Goal: Task Accomplishment & Management: Manage account settings

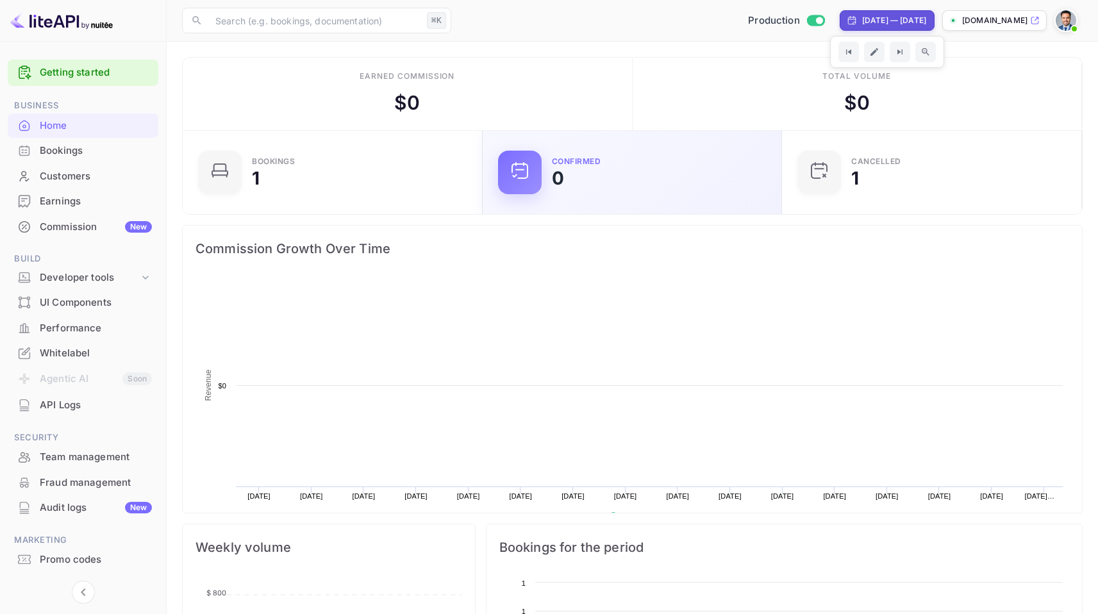
scroll to position [199, 283]
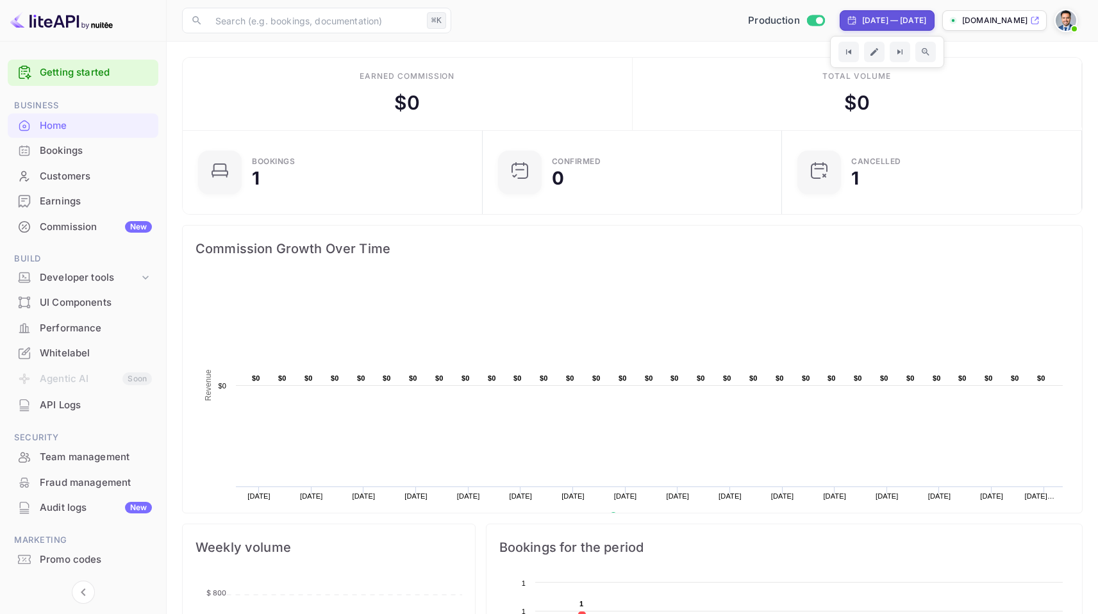
click at [78, 138] on div "Bookings" at bounding box center [83, 150] width 151 height 25
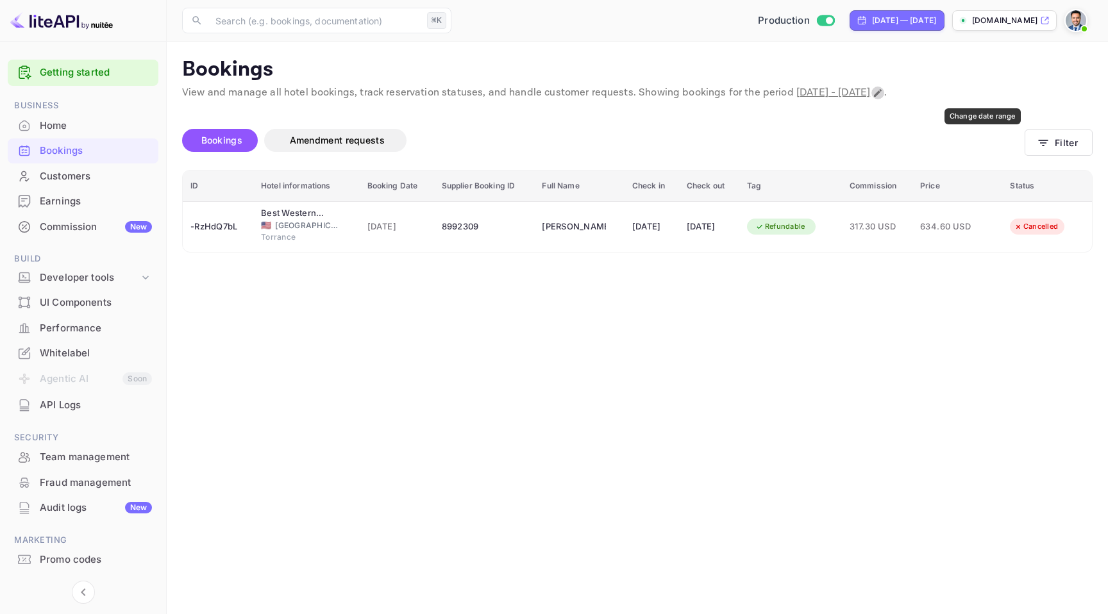
click at [883, 94] on icon "Change date range" at bounding box center [877, 93] width 10 height 10
select select "7"
select select "2025"
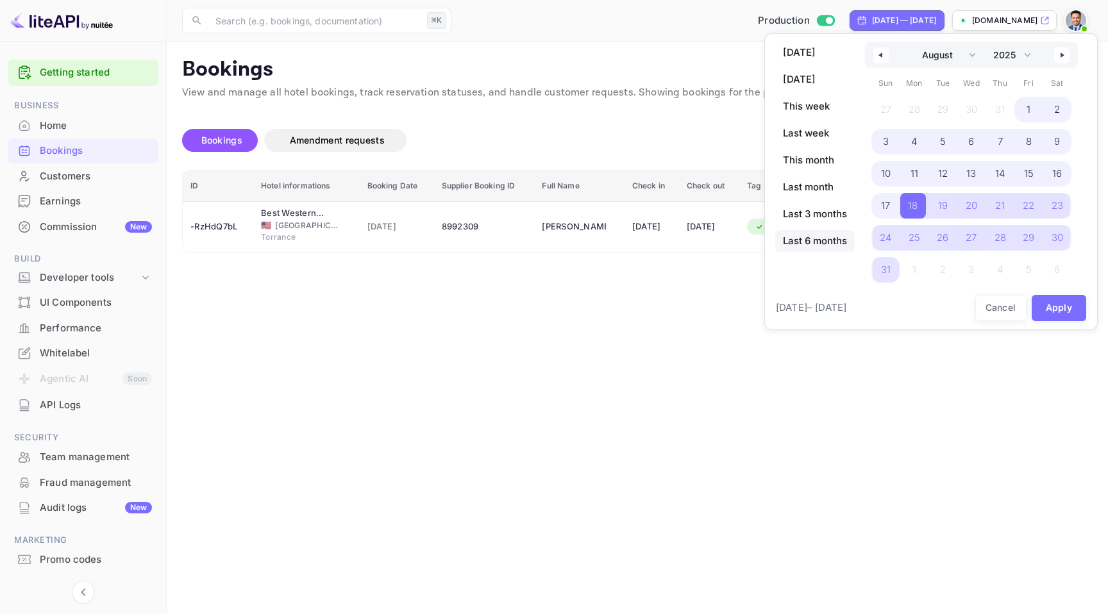
click at [833, 240] on span "Last 6 months" at bounding box center [814, 241] width 79 height 22
select select "2"
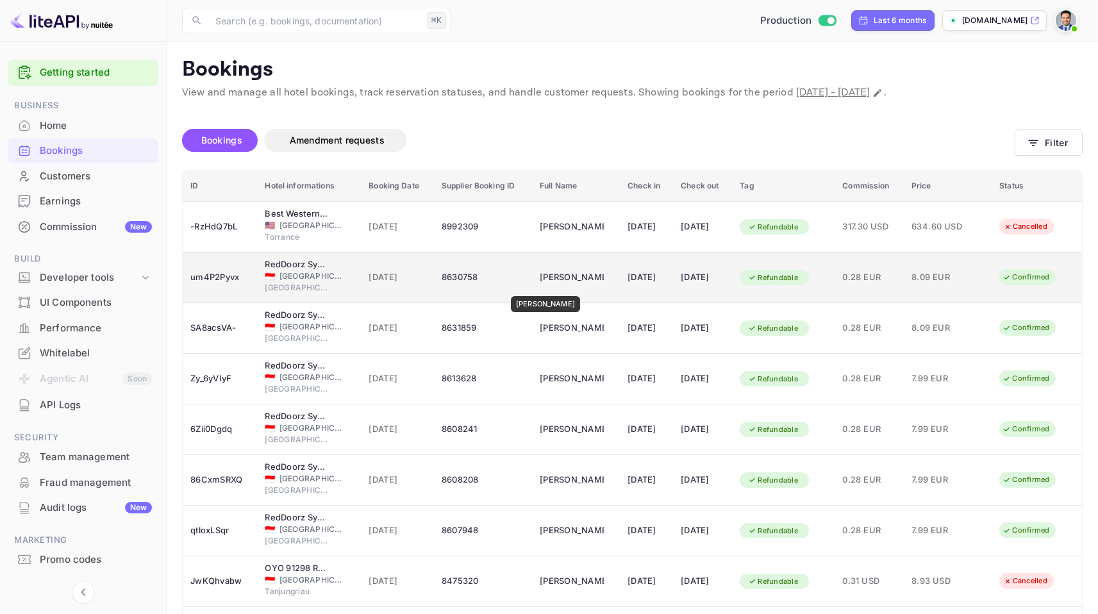
click at [554, 287] on div "[PERSON_NAME]" at bounding box center [572, 277] width 64 height 21
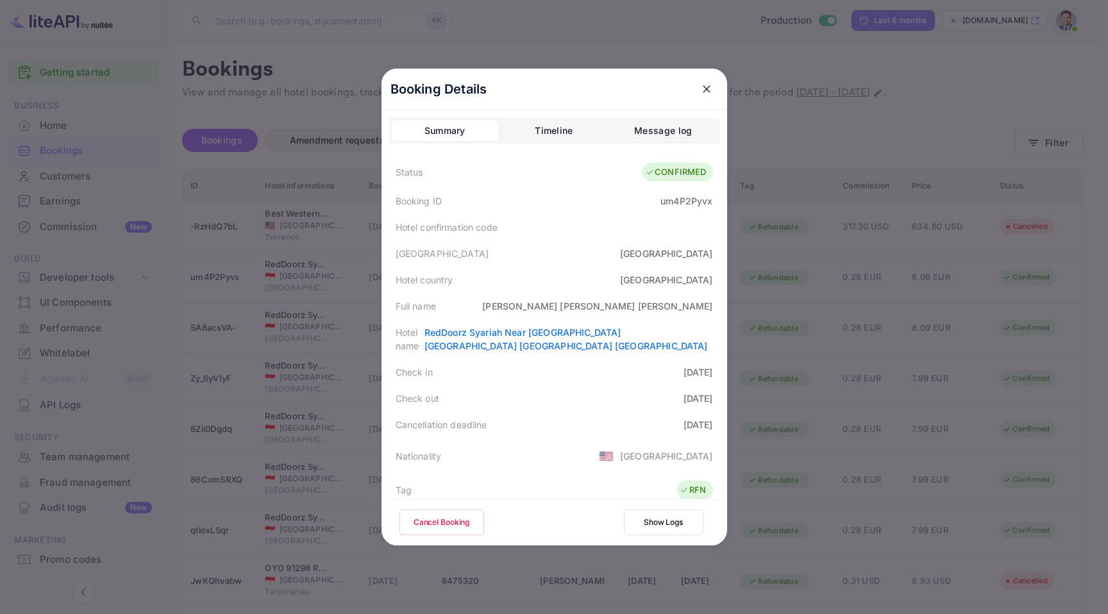
click at [455, 515] on button "Cancel Booking" at bounding box center [441, 523] width 85 height 26
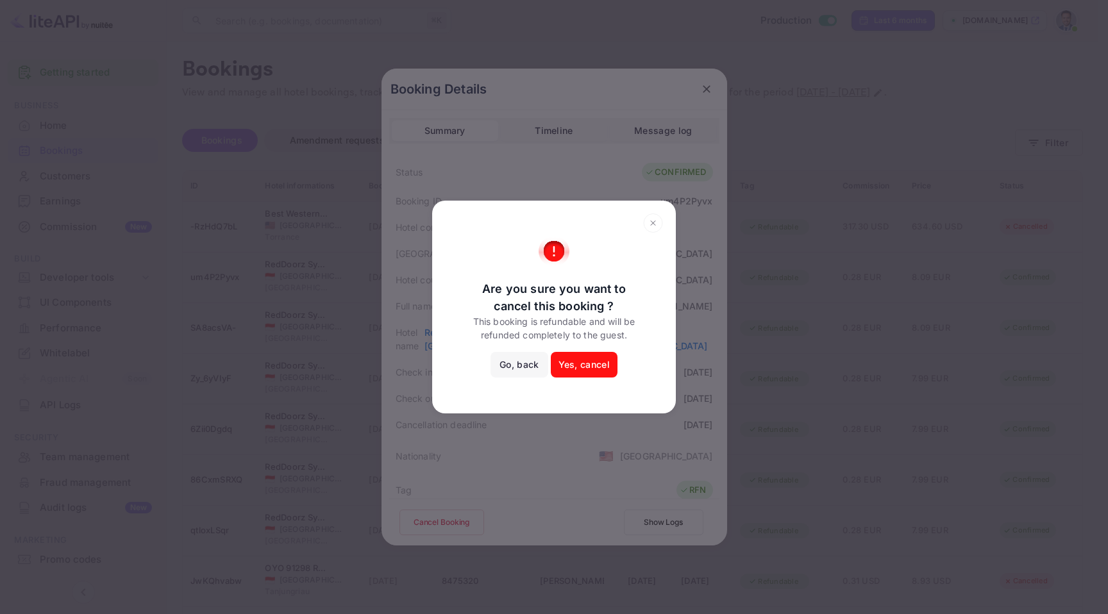
click at [603, 360] on button "Yes, cancel" at bounding box center [584, 365] width 67 height 26
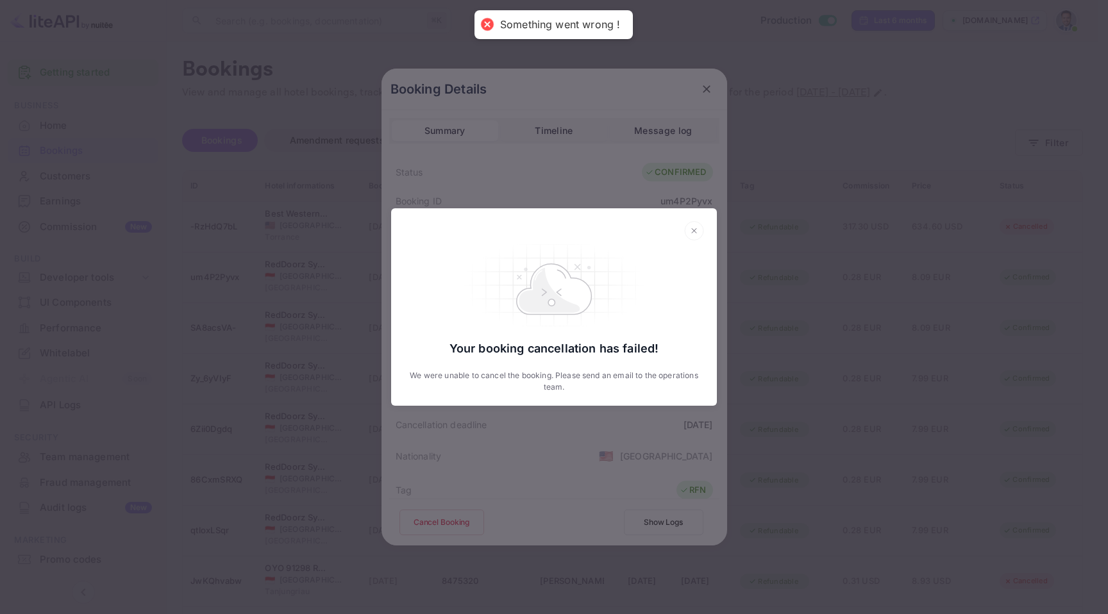
click at [768, 337] on div "Your booking cancellation has failed! We were unable to cancel the booking. Ple…" at bounding box center [554, 307] width 1108 height 614
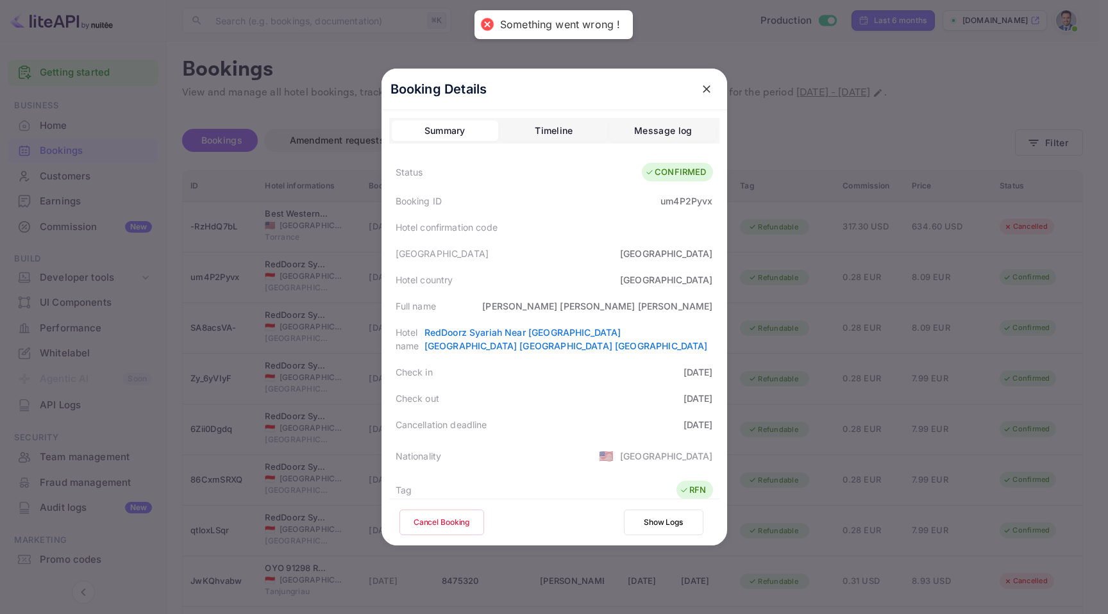
click at [771, 335] on div at bounding box center [554, 307] width 1108 height 614
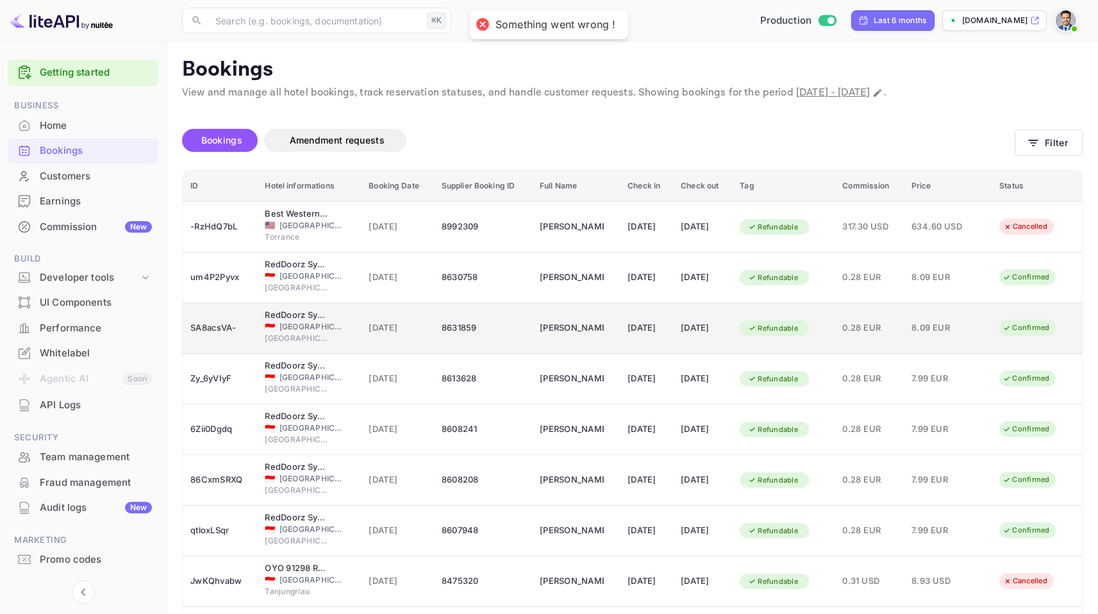
click at [825, 328] on div "Refundable" at bounding box center [783, 328] width 87 height 21
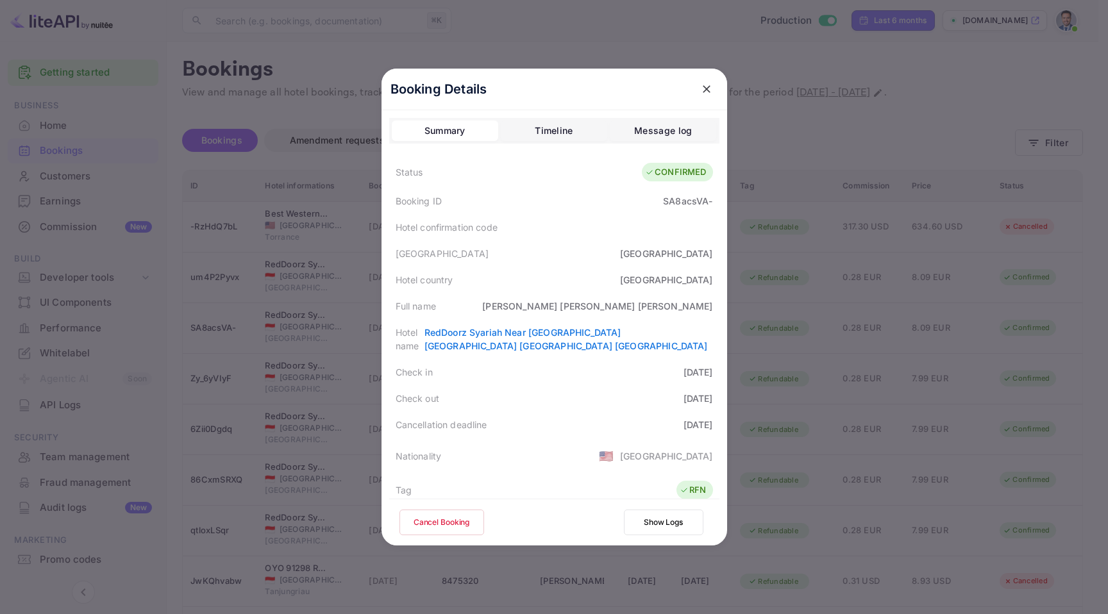
click at [448, 519] on button "Cancel Booking" at bounding box center [441, 523] width 85 height 26
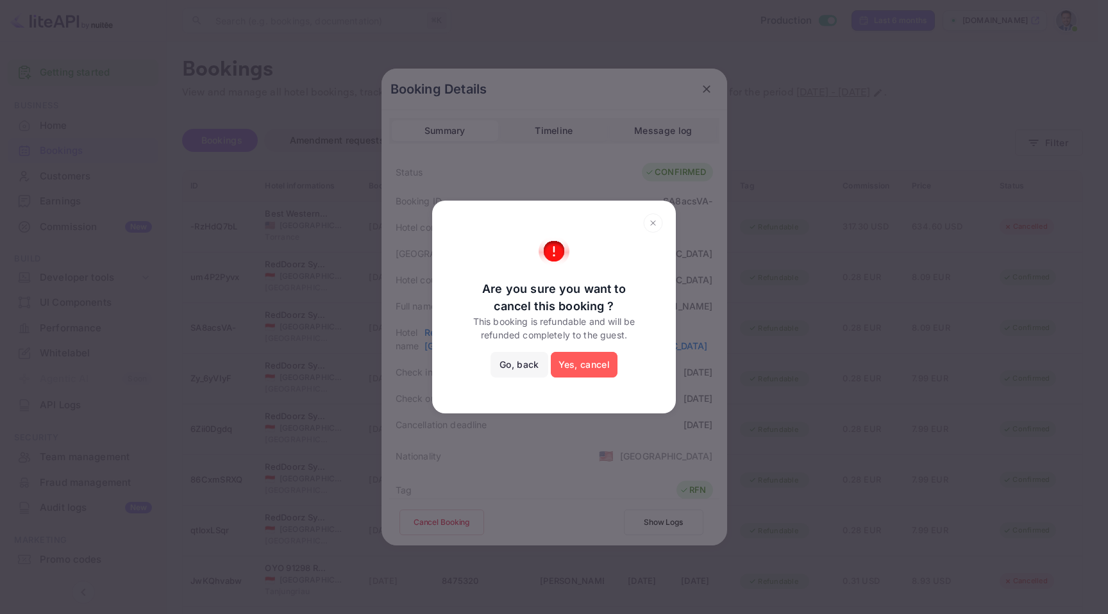
click at [605, 367] on button "Yes, cancel" at bounding box center [584, 365] width 67 height 26
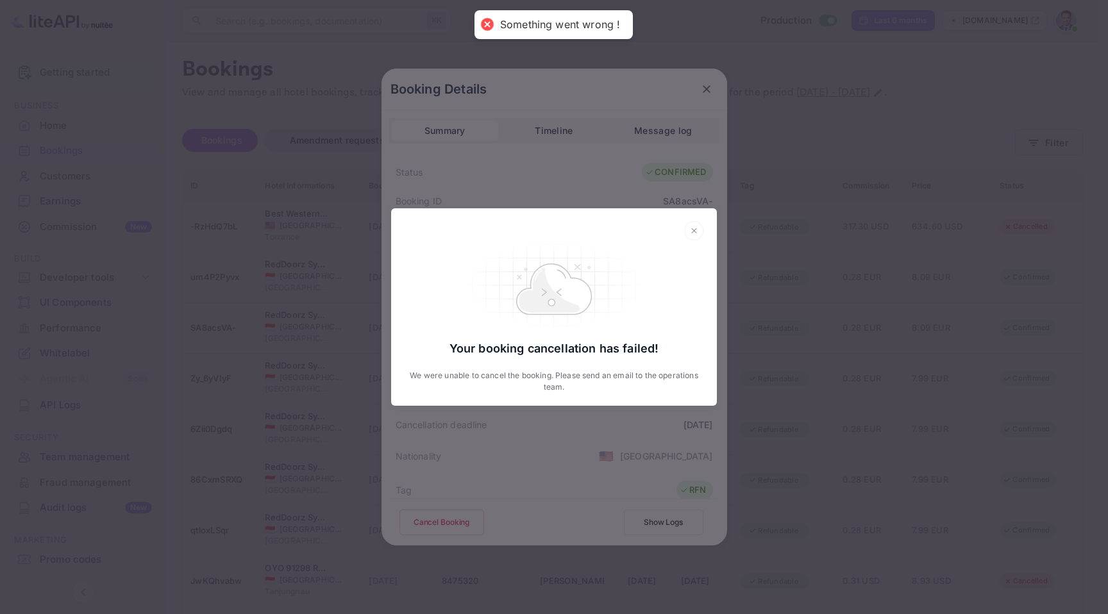
click at [770, 373] on div "Your booking cancellation has failed! We were unable to cancel the booking. Ple…" at bounding box center [554, 307] width 1108 height 614
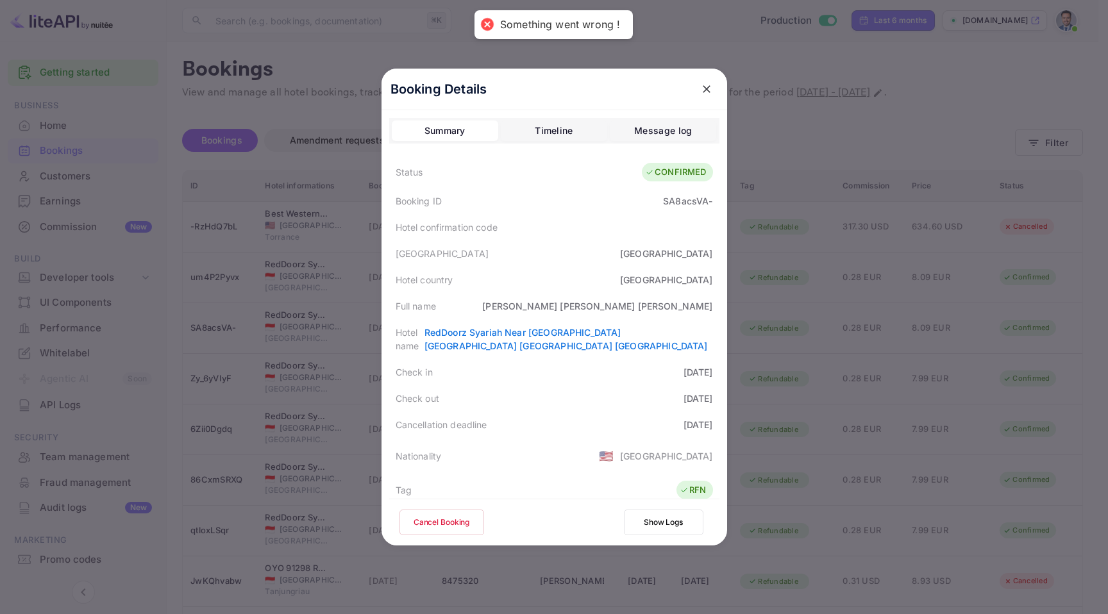
click at [809, 368] on div at bounding box center [554, 307] width 1108 height 614
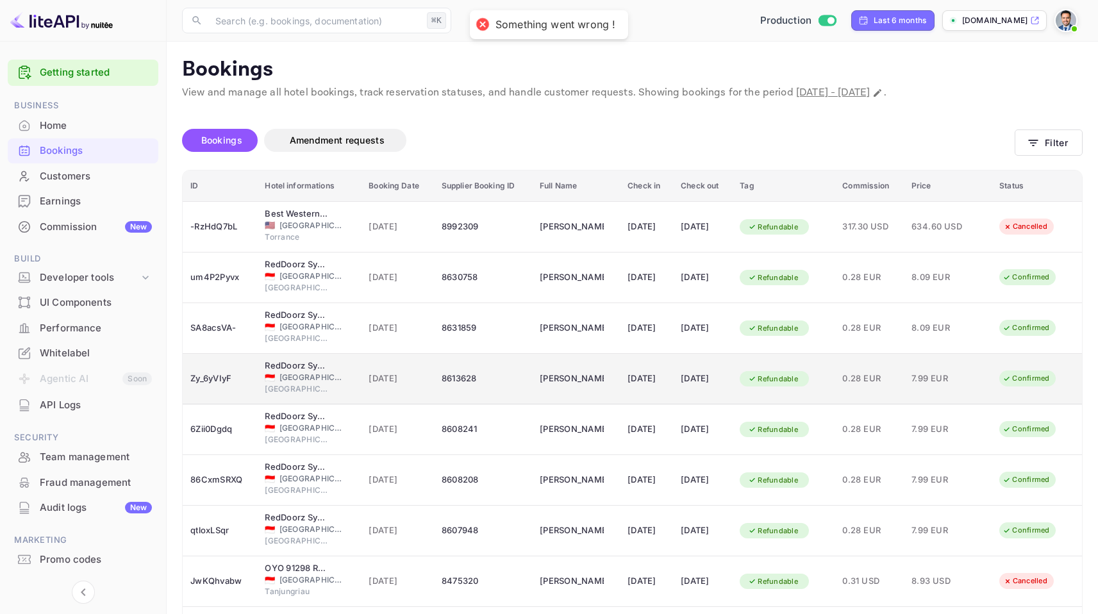
click at [848, 379] on td "0.28 EUR" at bounding box center [868, 379] width 69 height 51
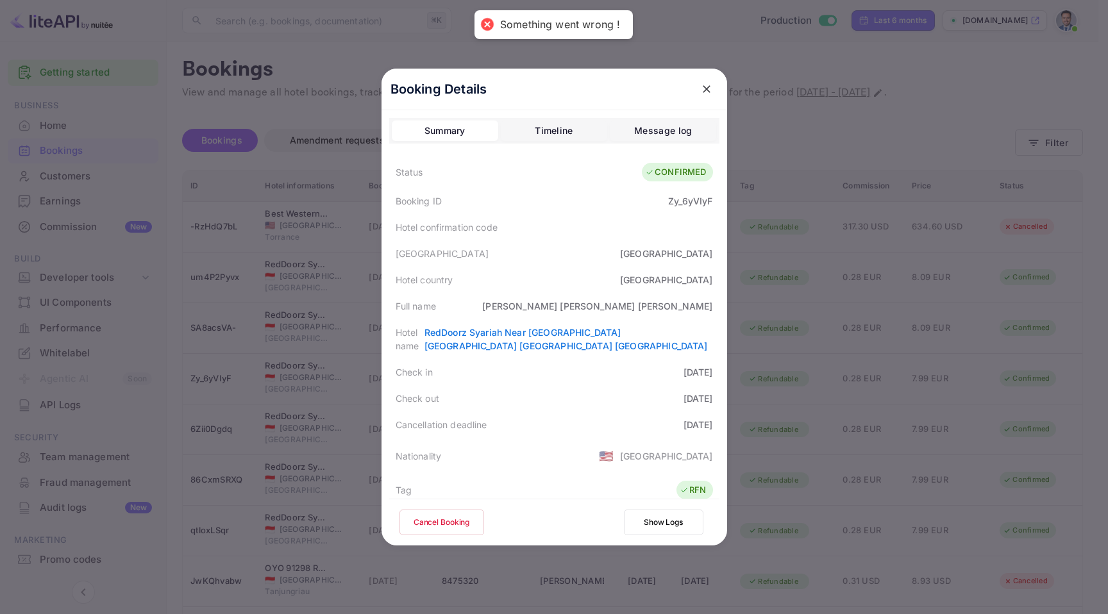
click at [470, 522] on button "Cancel Booking" at bounding box center [441, 523] width 85 height 26
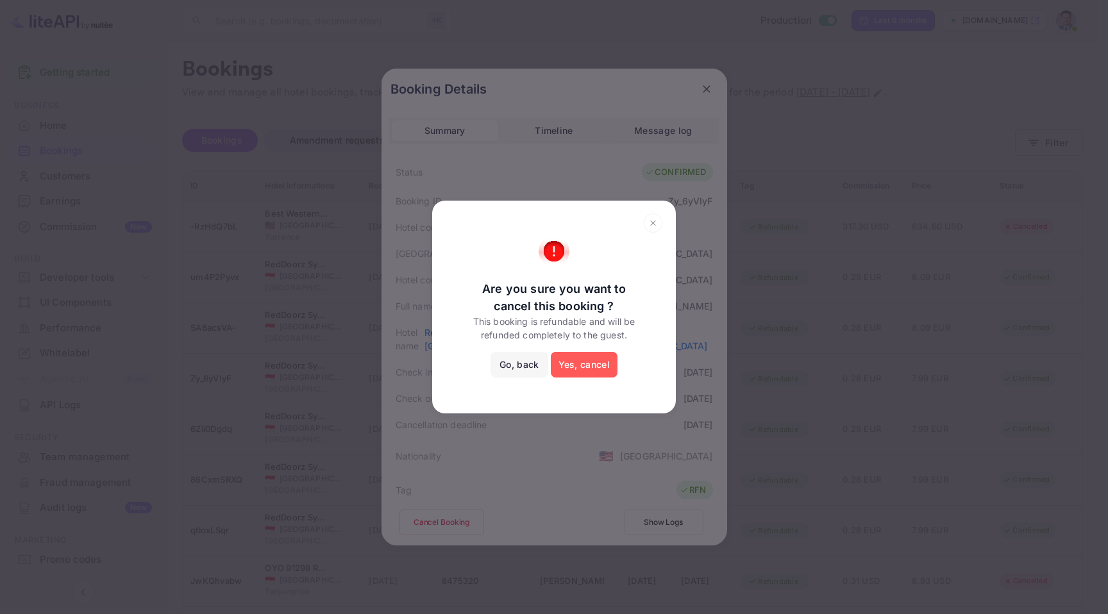
click at [596, 367] on button "Yes, cancel" at bounding box center [584, 365] width 67 height 26
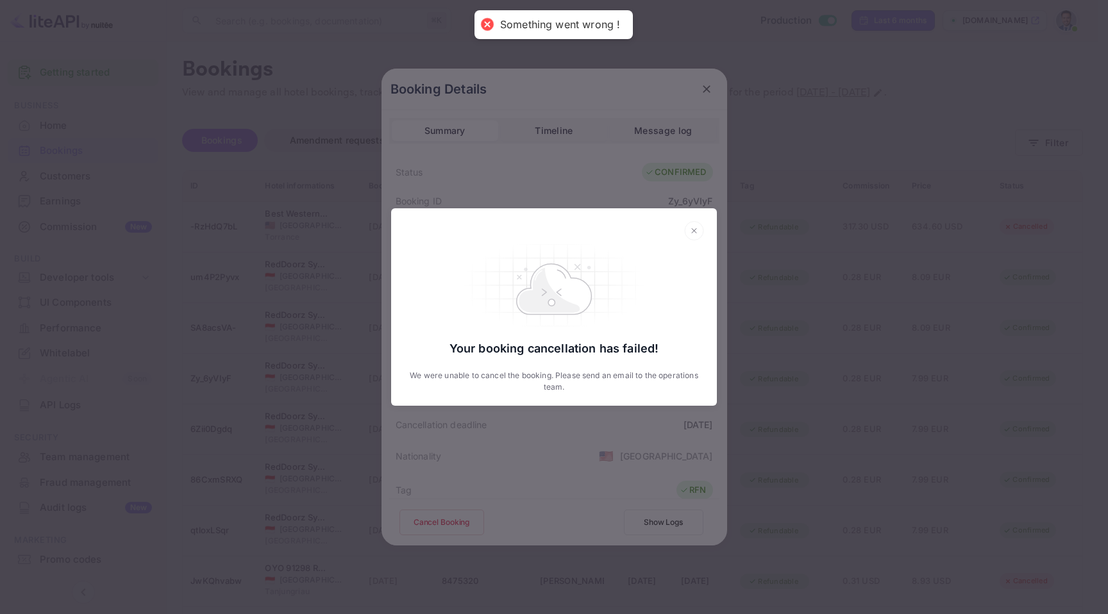
click at [794, 374] on div "Your booking cancellation has failed! We were unable to cancel the booking. Ple…" at bounding box center [554, 307] width 1108 height 614
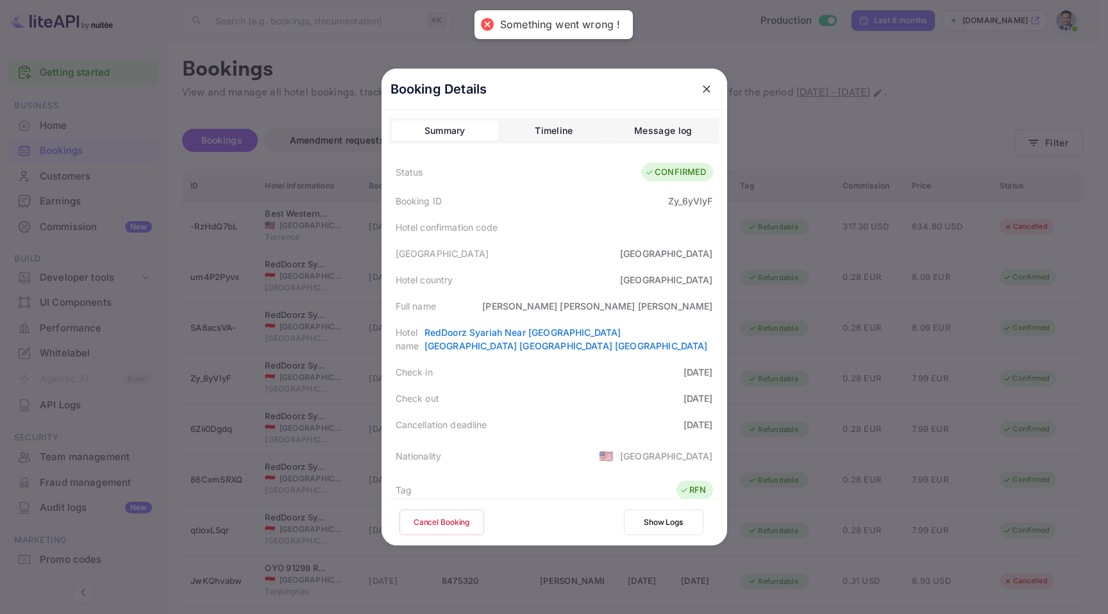
click at [793, 379] on div at bounding box center [554, 307] width 1108 height 614
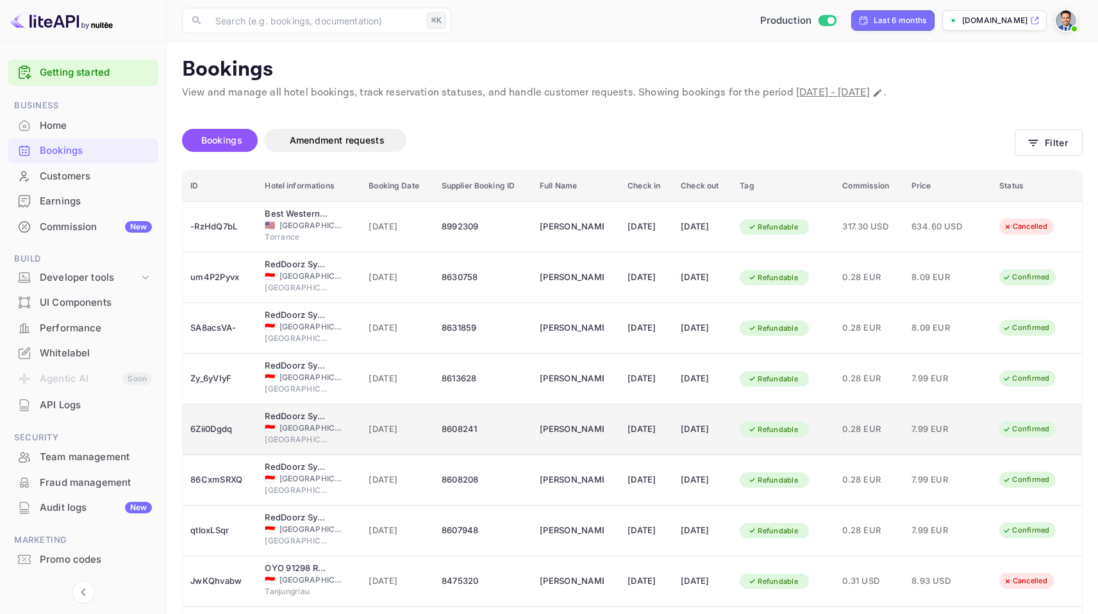
click at [826, 433] on div "Refundable" at bounding box center [783, 429] width 87 height 21
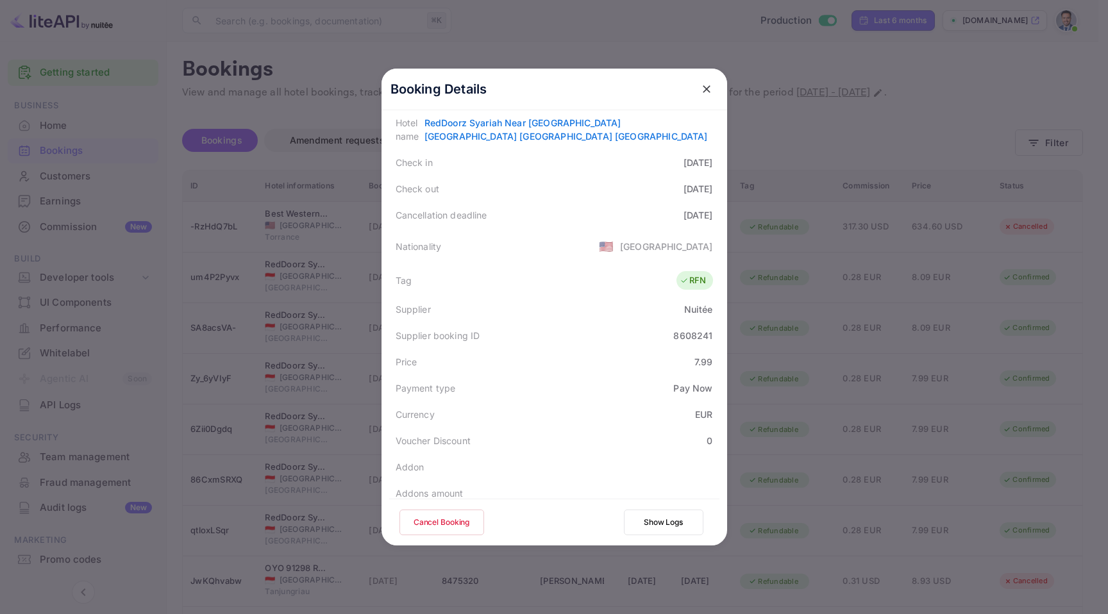
scroll to position [265, 0]
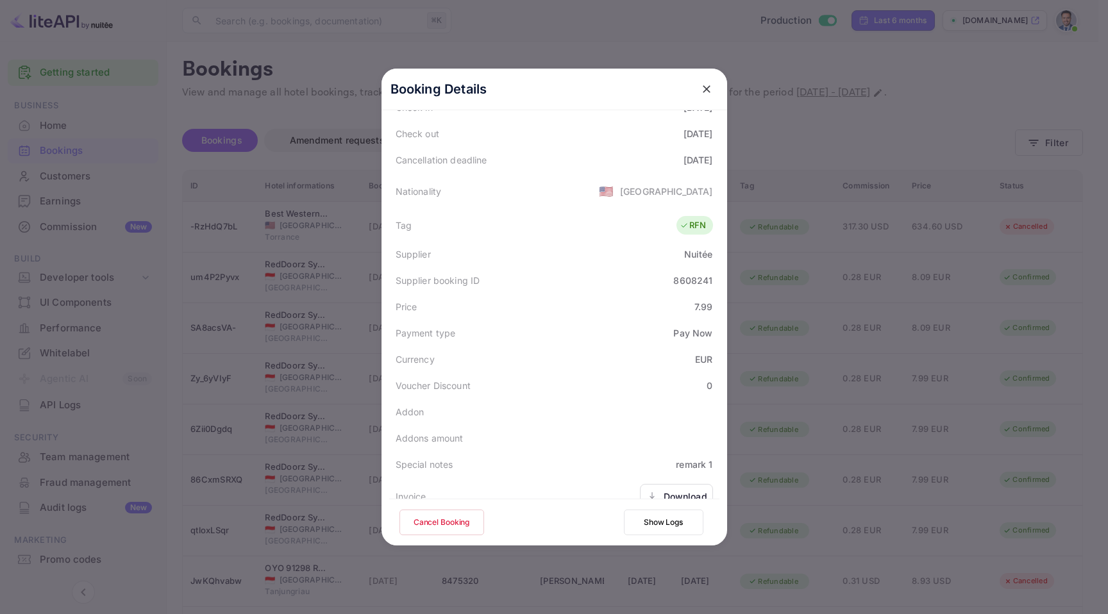
click at [701, 99] on button "close" at bounding box center [706, 89] width 23 height 23
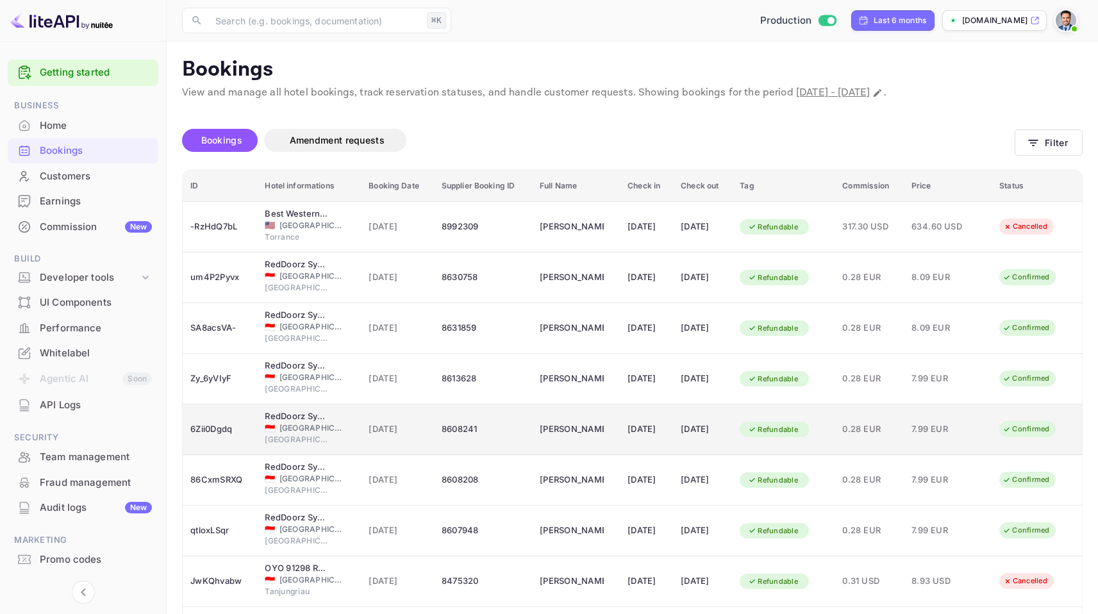
click at [705, 444] on td "[DATE]" at bounding box center [702, 429] width 59 height 51
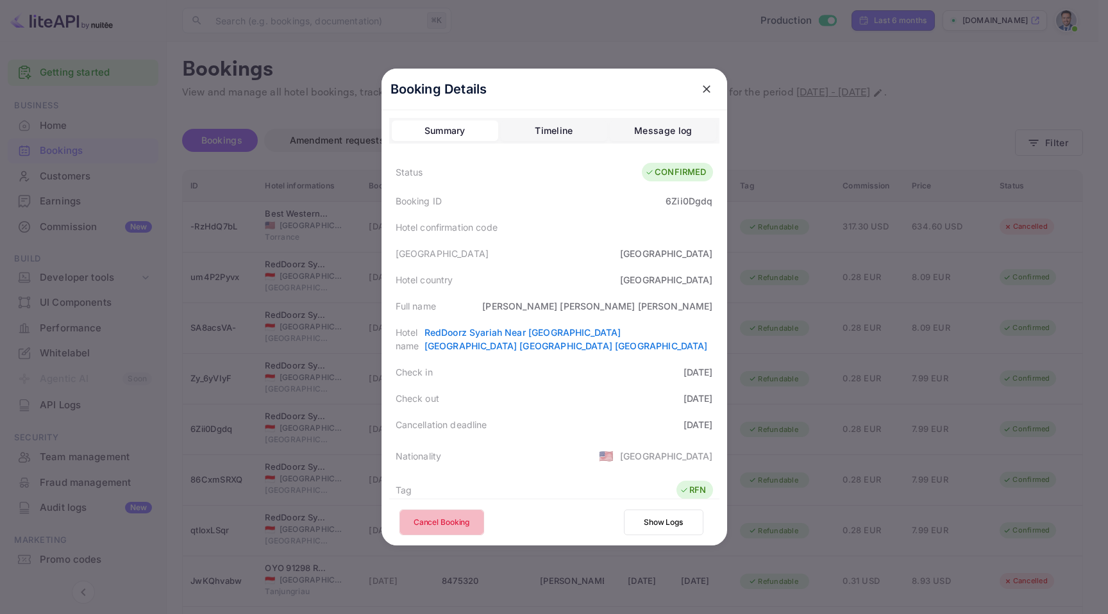
click at [433, 521] on button "Cancel Booking" at bounding box center [441, 523] width 85 height 26
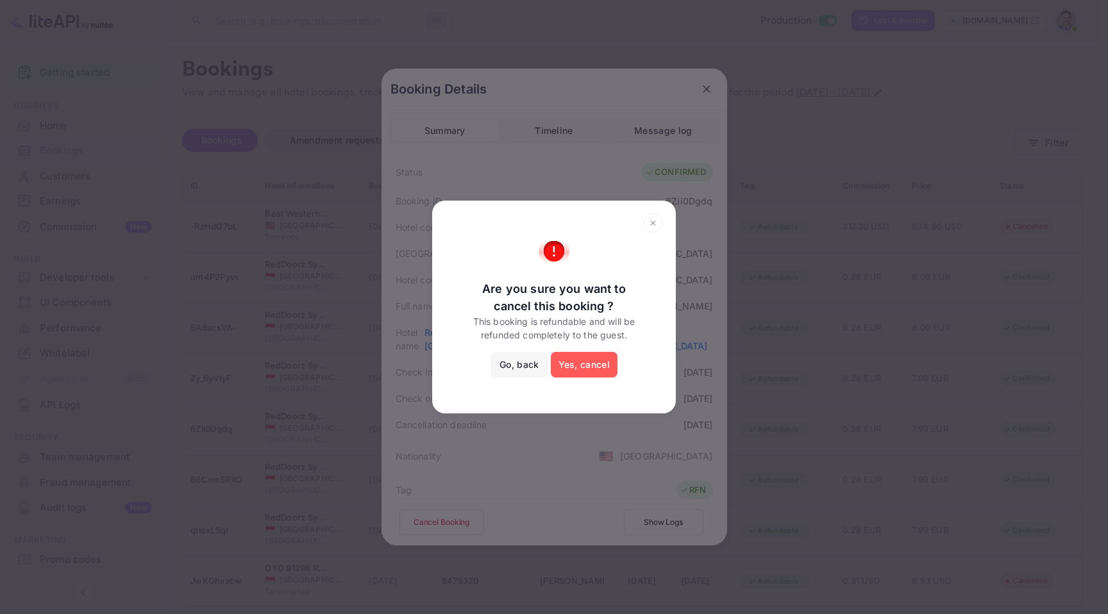
click at [604, 369] on button "Yes, cancel" at bounding box center [584, 365] width 67 height 26
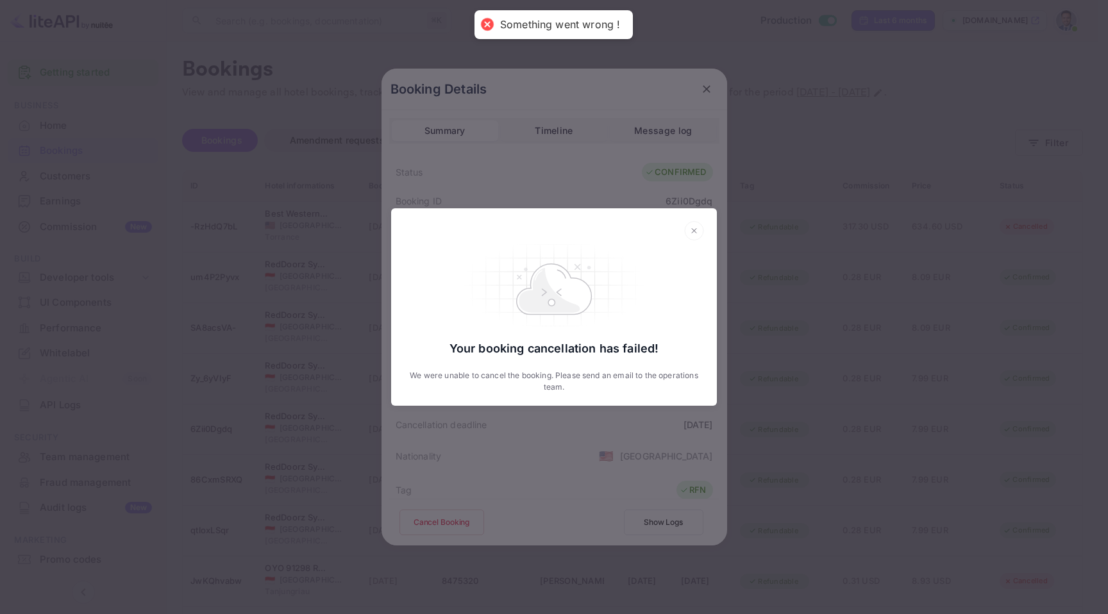
click at [700, 88] on div "Your booking cancellation has failed! We were unable to cancel the booking. Ple…" at bounding box center [554, 307] width 1108 height 614
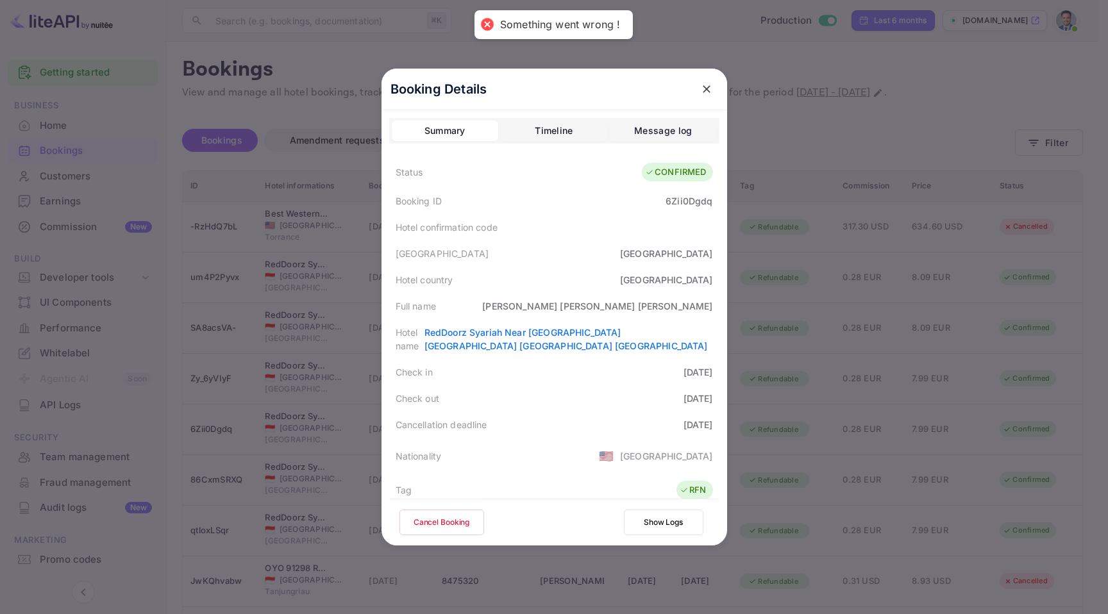
click at [701, 92] on icon "close" at bounding box center [706, 89] width 13 height 13
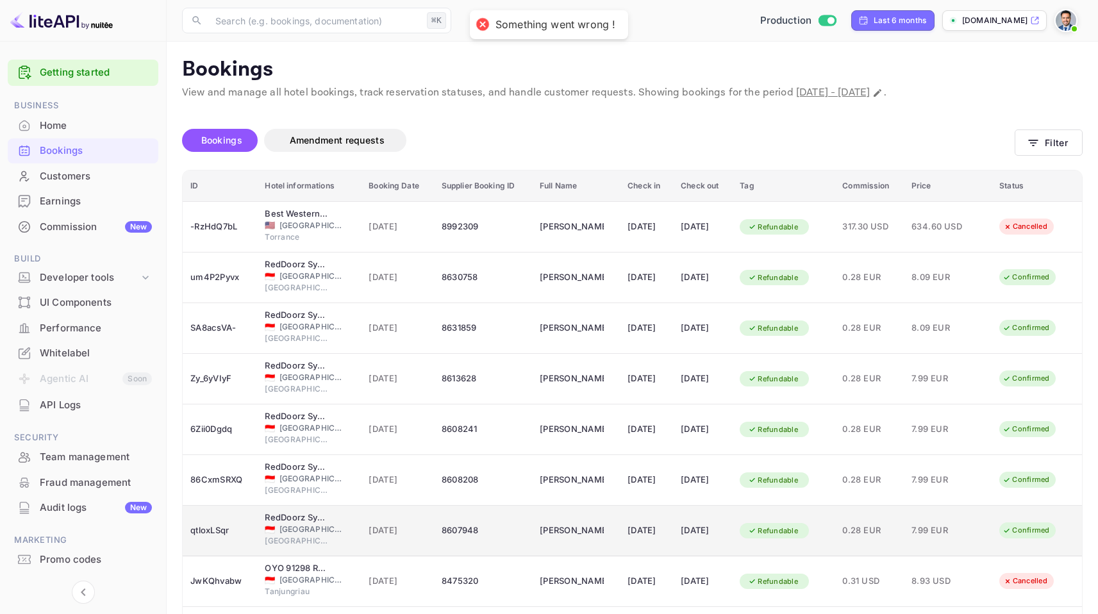
click at [633, 515] on td "[DATE]" at bounding box center [646, 531] width 53 height 51
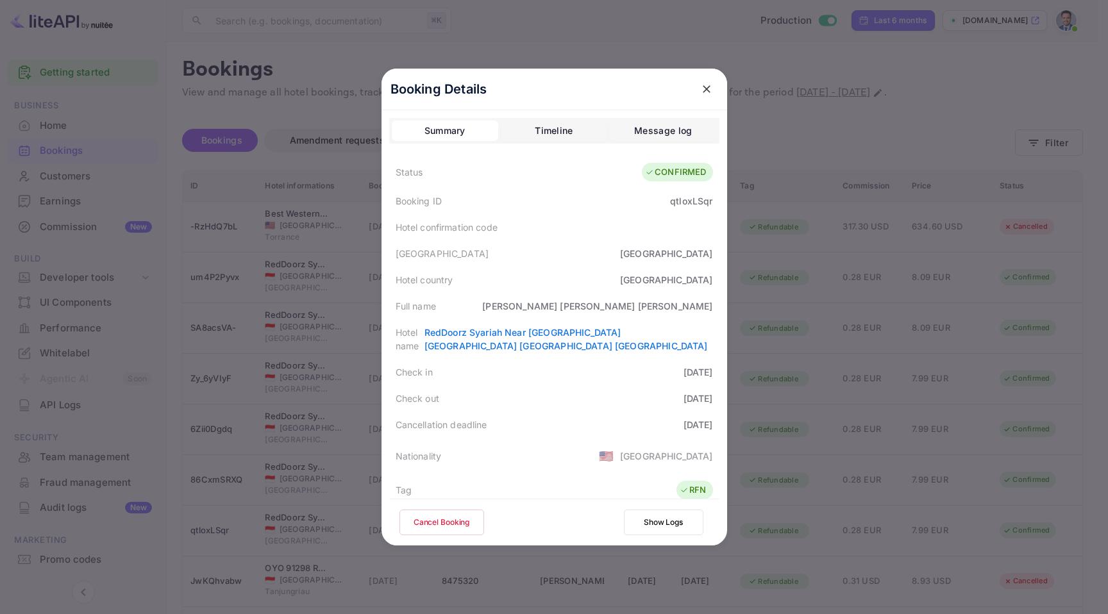
click at [452, 520] on button "Cancel Booking" at bounding box center [441, 523] width 85 height 26
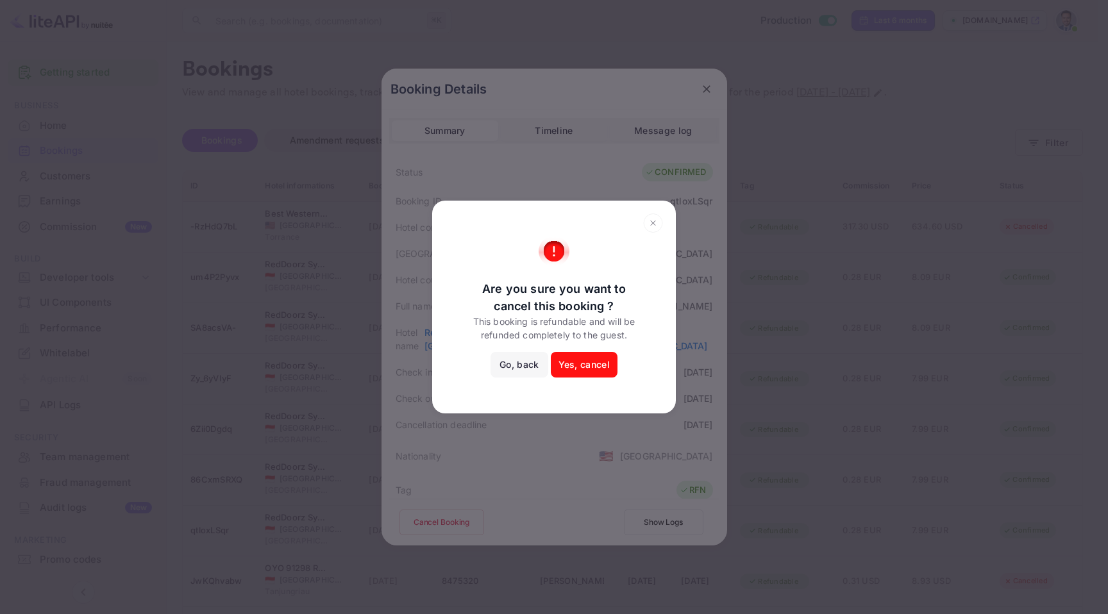
click at [578, 360] on button "Yes, cancel" at bounding box center [584, 365] width 67 height 26
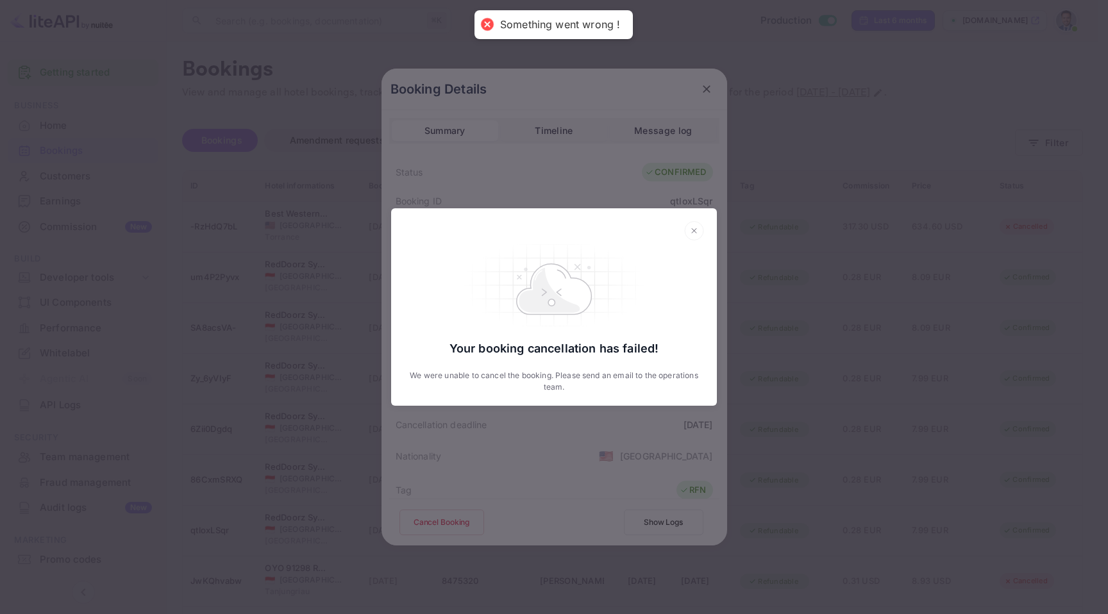
click at [692, 235] on icon at bounding box center [694, 230] width 20 height 19
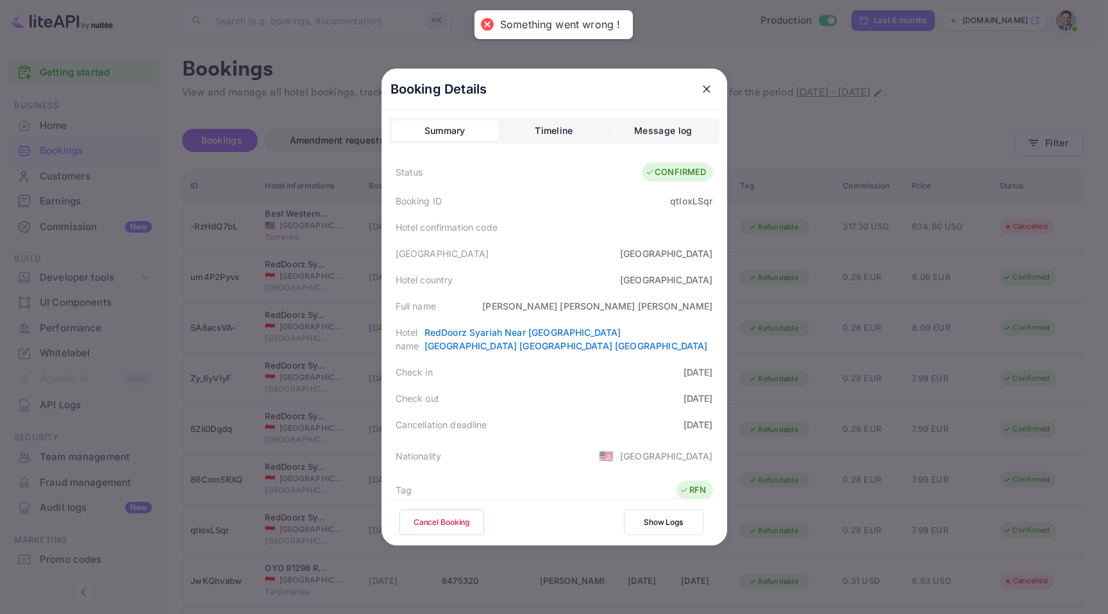
click at [681, 201] on div "qtloxLSqr" at bounding box center [691, 200] width 42 height 13
copy div "qtloxLSqr"
click at [676, 204] on div "qtloxLSqr" at bounding box center [691, 200] width 42 height 13
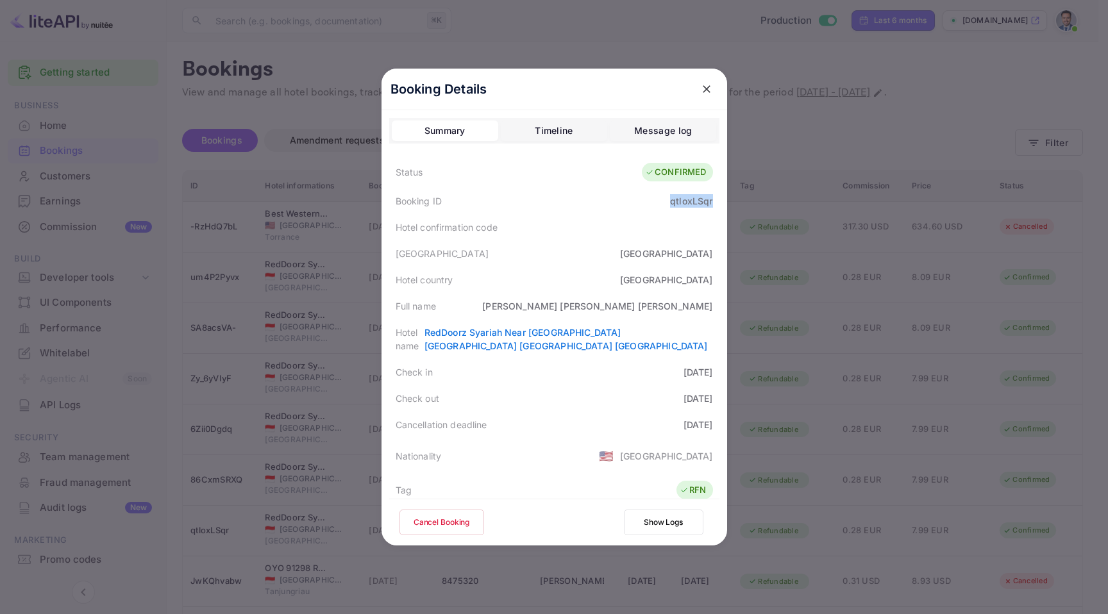
copy div "qtloxLSqr"
click at [676, 201] on div "qtloxLSqr" at bounding box center [691, 200] width 42 height 13
copy div "qtloxLSqr"
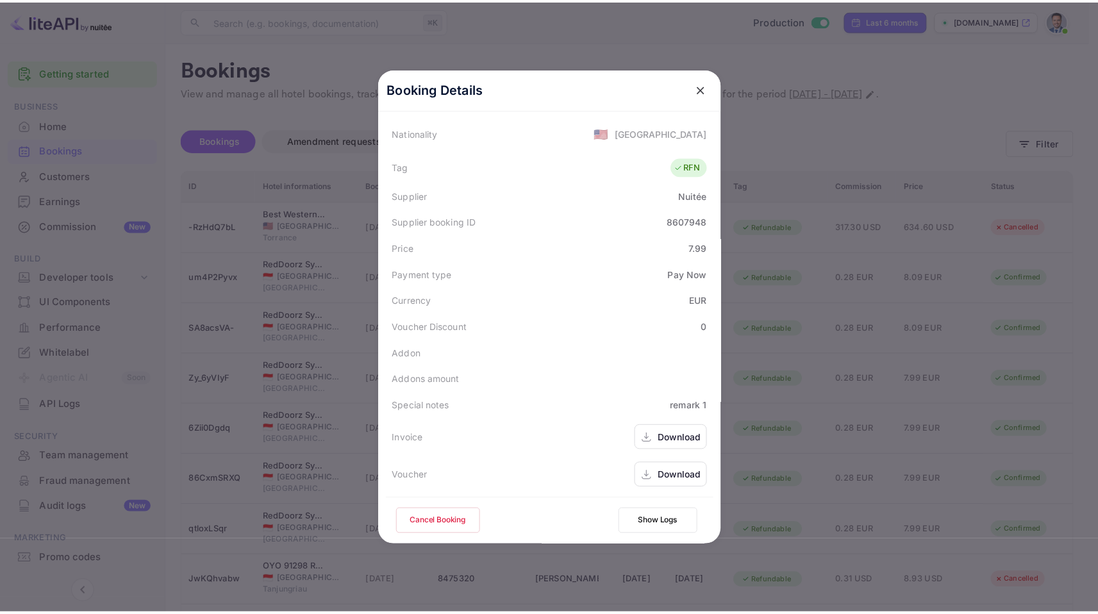
scroll to position [324, 0]
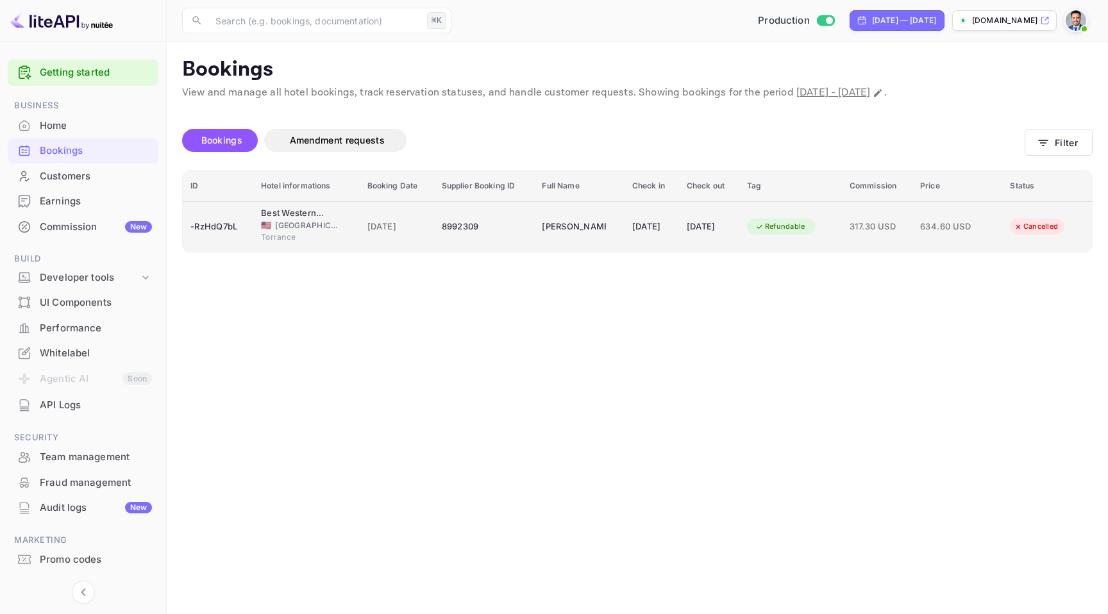
click at [454, 225] on div "8992309" at bounding box center [484, 227] width 85 height 21
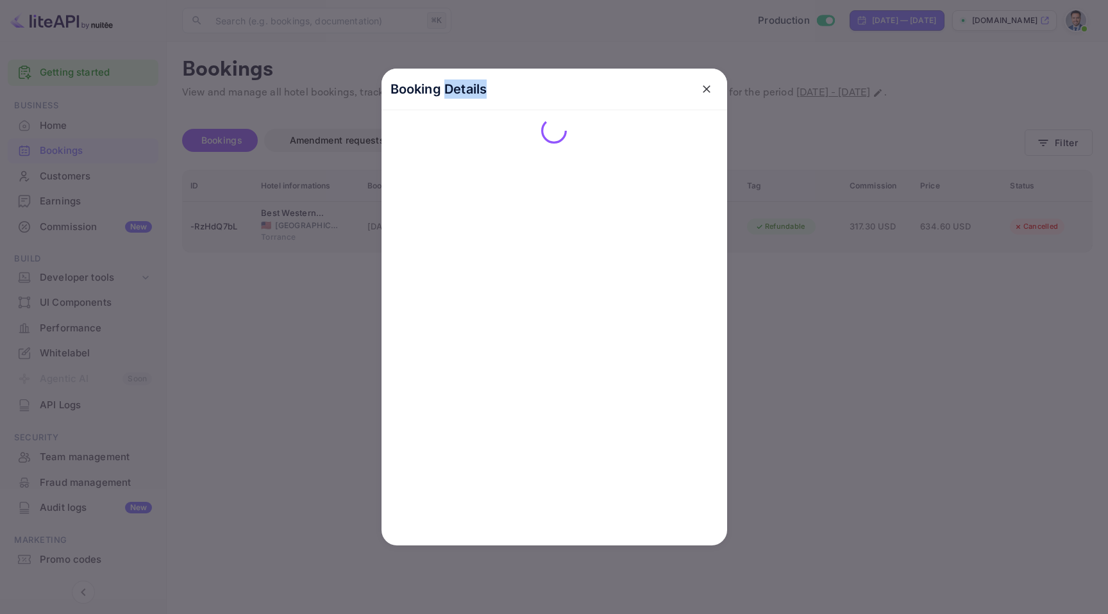
click at [454, 225] on div "Booking Details" at bounding box center [553, 307] width 345 height 477
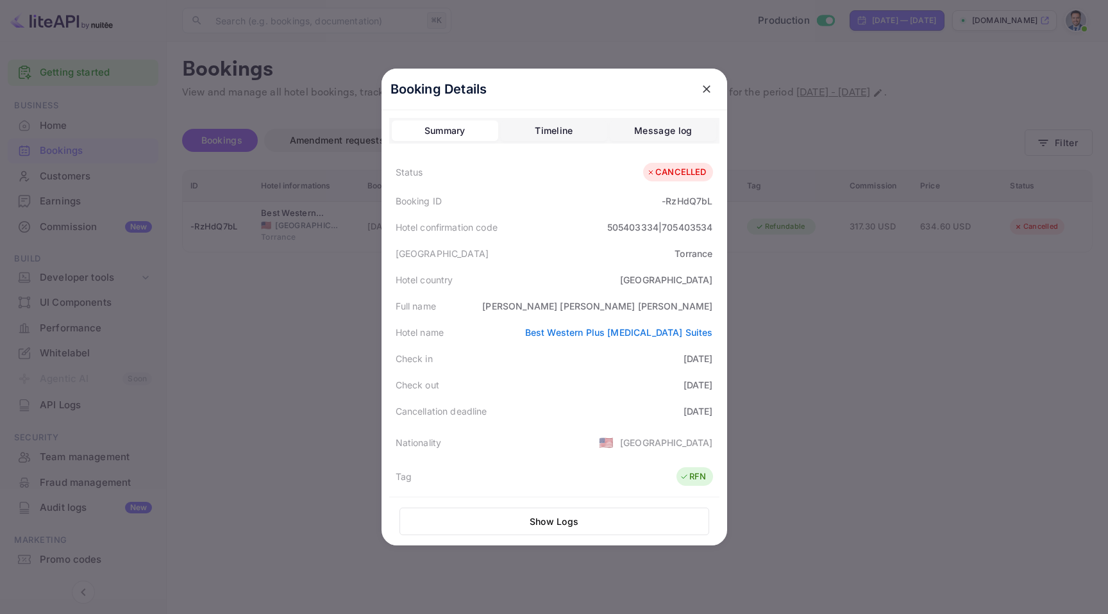
click at [622, 229] on div "505403334|705403534" at bounding box center [660, 226] width 106 height 13
copy div "505403334"
